Goal: Check status: Check status

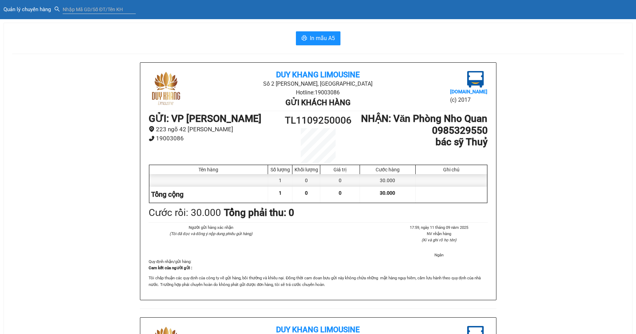
click at [31, 13] on div "Quản lý chuyến hàng" at bounding box center [317, 9] width 629 height 9
click at [31, 10] on span "Quản lý chuyến hàng" at bounding box center [28, 9] width 51 height 6
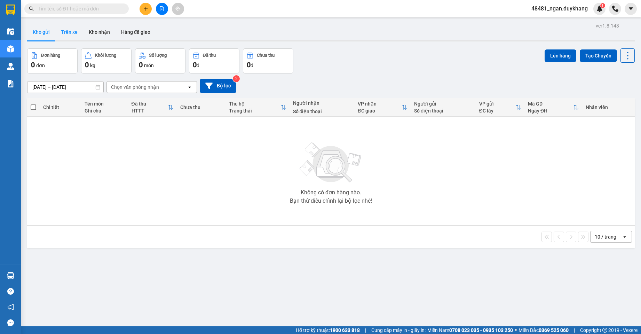
click at [62, 36] on button "Trên xe" at bounding box center [69, 32] width 28 height 17
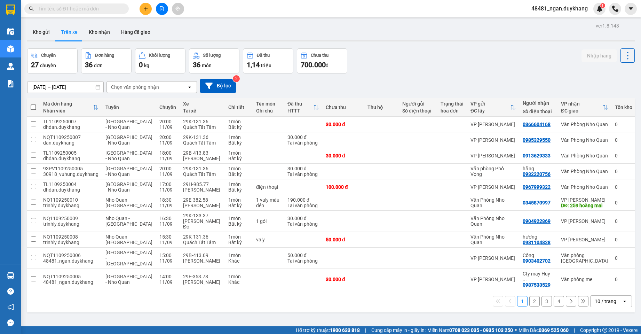
click at [400, 55] on div "Chuyến 27 chuyến Đơn hàng 36 đơn Khối lượng 0 kg Số lượng 36 món Đã thu 1,14 tr…" at bounding box center [331, 60] width 608 height 25
